Goal: Book appointment/travel/reservation

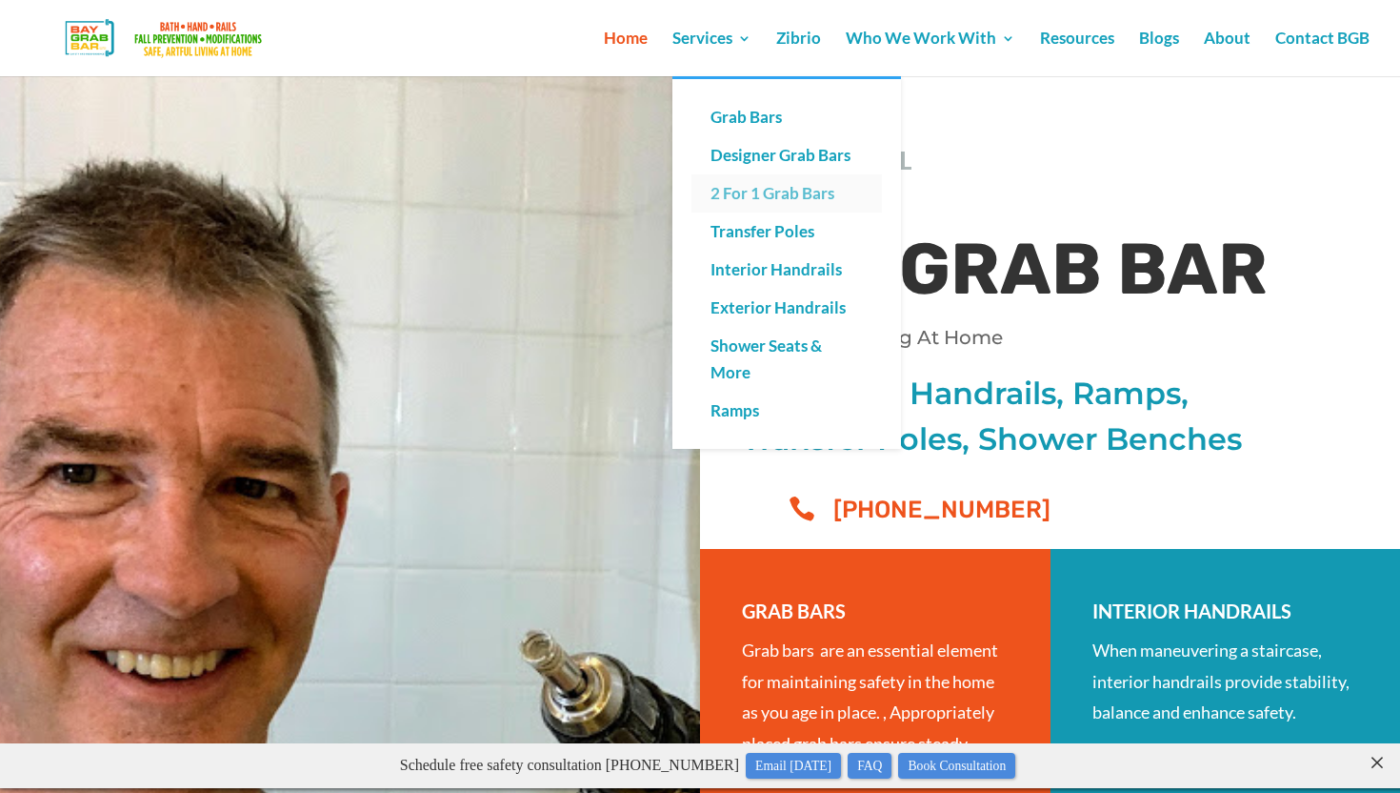
click at [748, 186] on link "2 For 1 Grab Bars" at bounding box center [787, 193] width 191 height 38
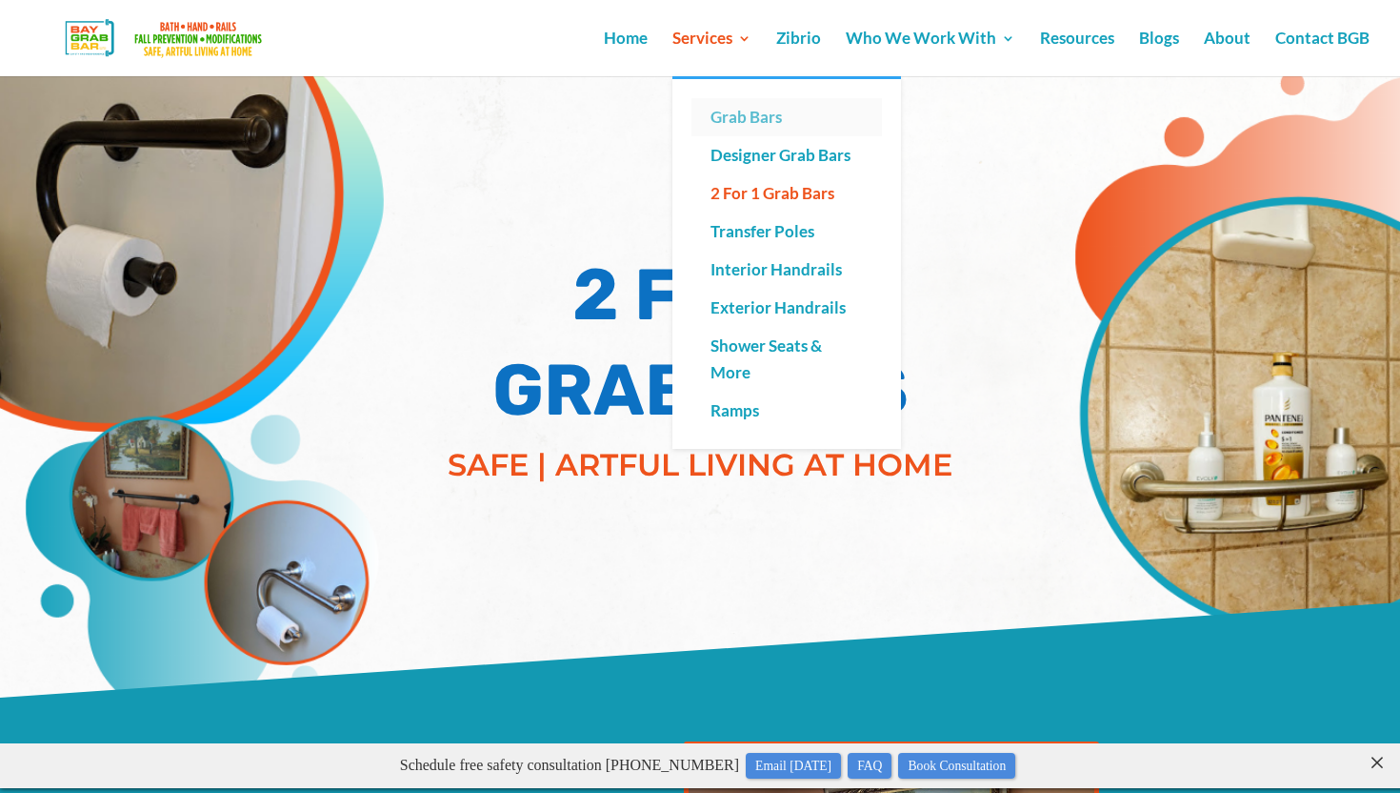
click at [723, 126] on link "Grab Bars" at bounding box center [787, 117] width 191 height 38
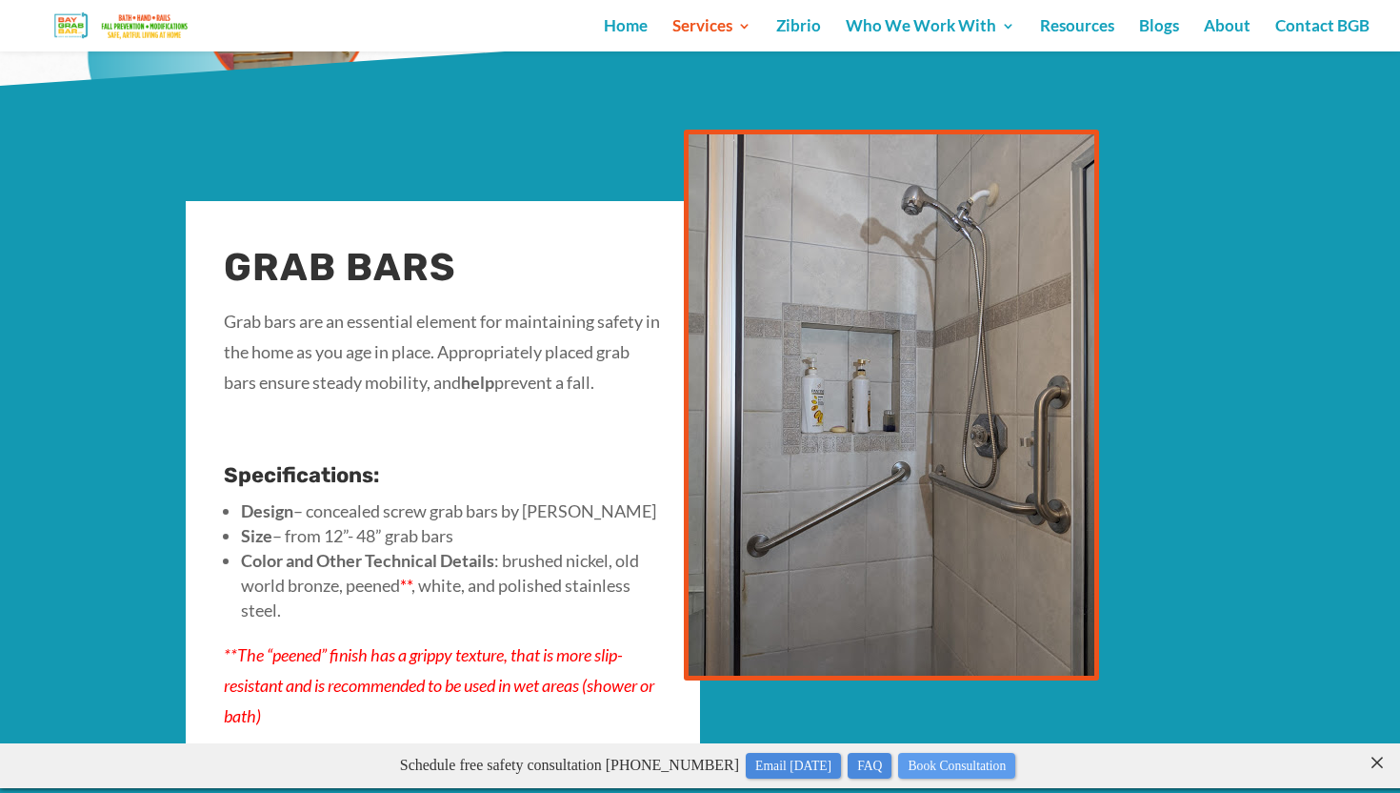
click at [1016, 761] on link "Book Consultation" at bounding box center [956, 766] width 117 height 26
